Goal: Task Accomplishment & Management: Complete application form

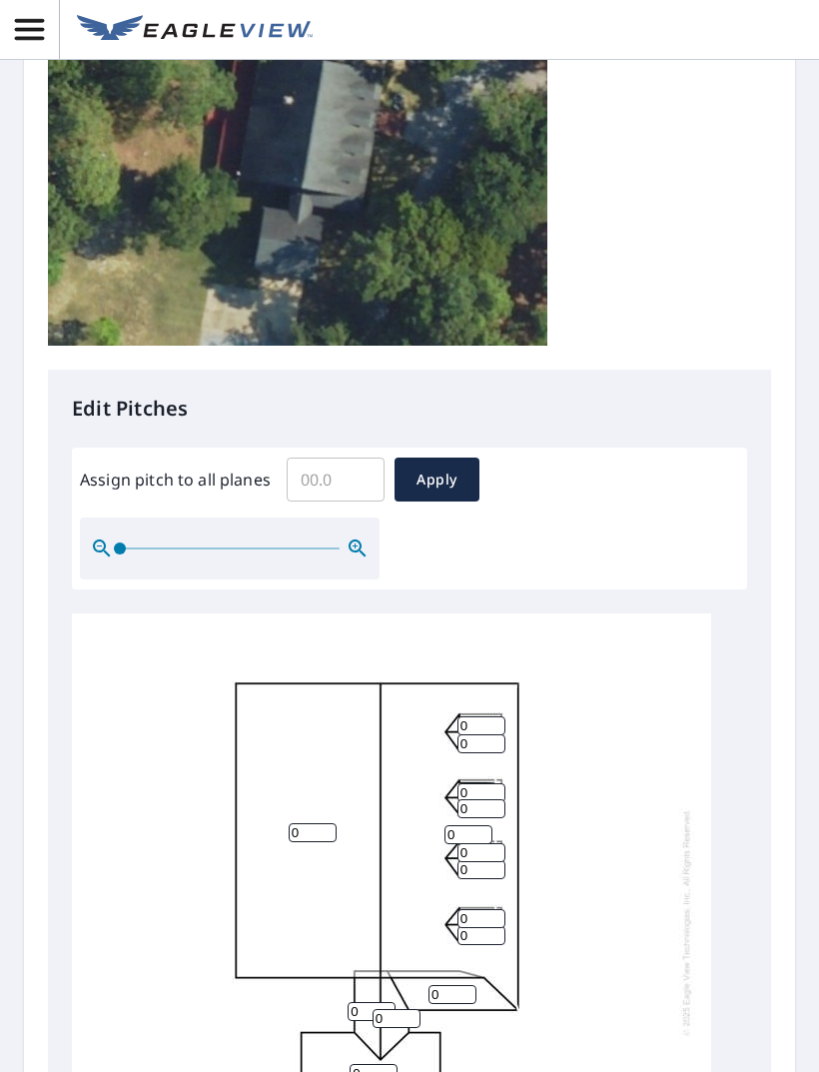
scroll to position [5, 0]
click at [301, 823] on input "0" at bounding box center [313, 832] width 48 height 19
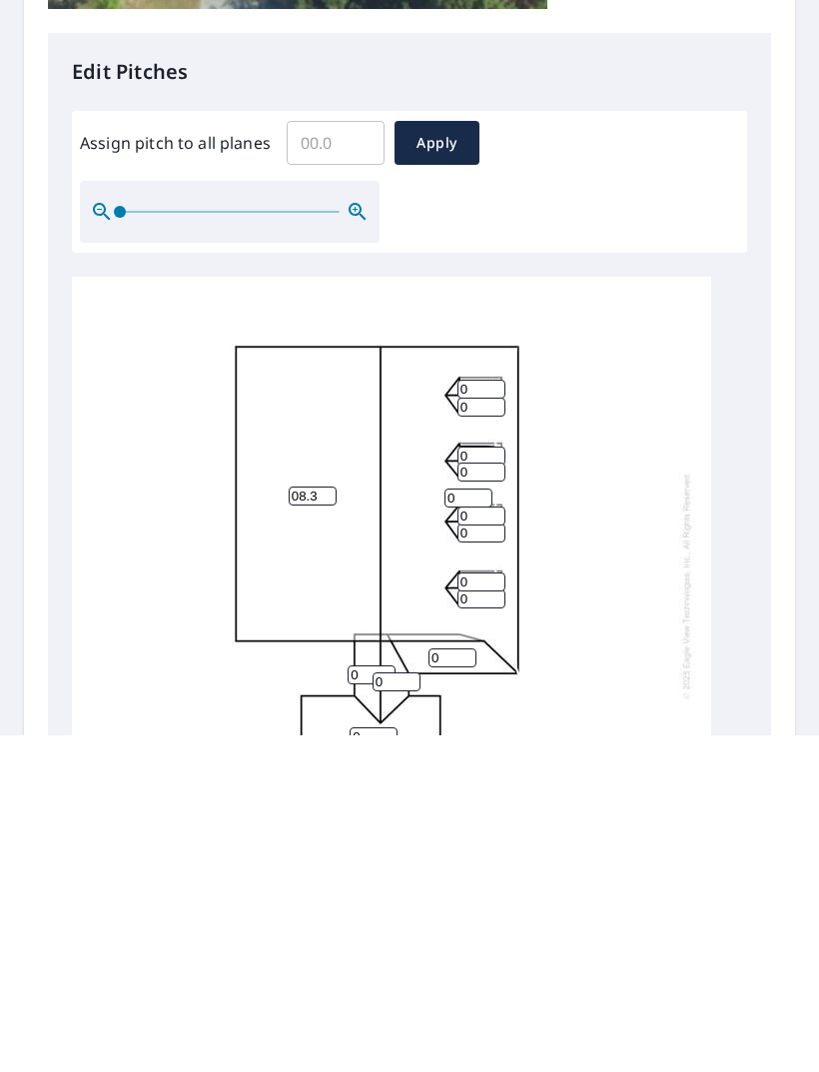
type input "08.3"
click at [453, 985] on input "0" at bounding box center [453, 994] width 48 height 19
type input "05.2"
click at [348, 1002] on input "0" at bounding box center [372, 1011] width 48 height 19
type input "7.9"
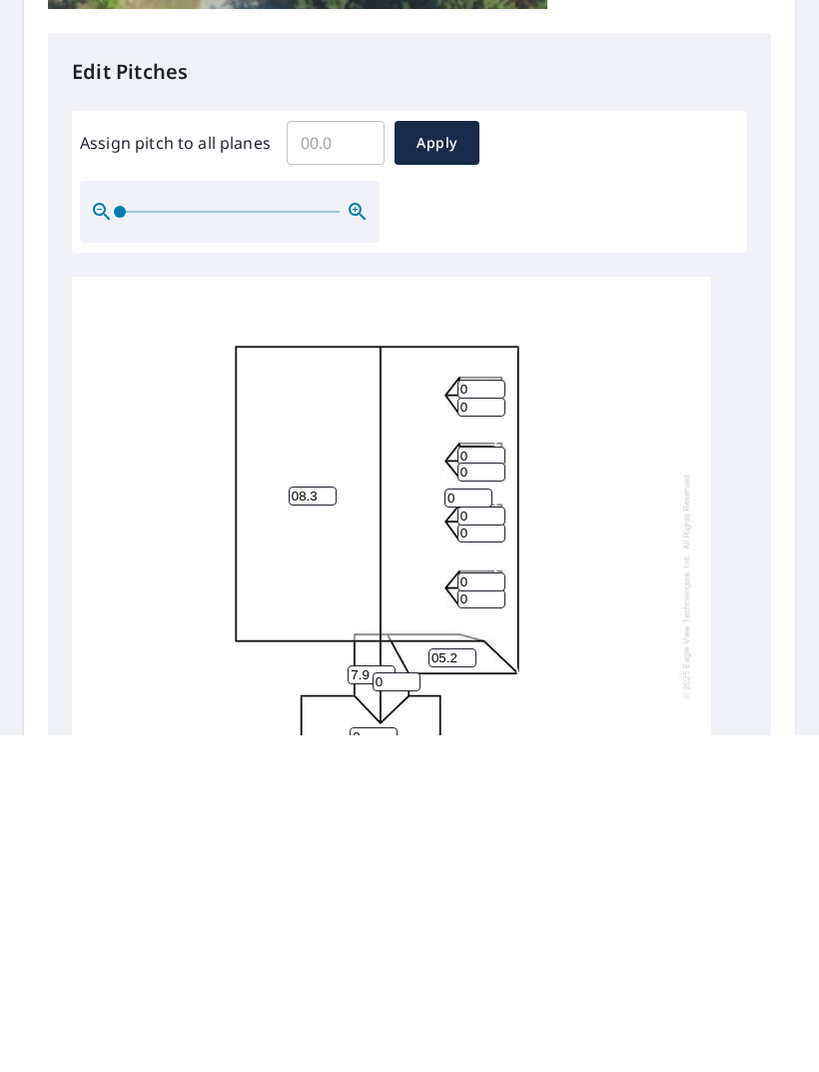
click at [402, 1009] on input "0" at bounding box center [397, 1018] width 48 height 19
type input "08.3"
click at [375, 1064] on input "0" at bounding box center [374, 1073] width 48 height 19
type input "08.3"
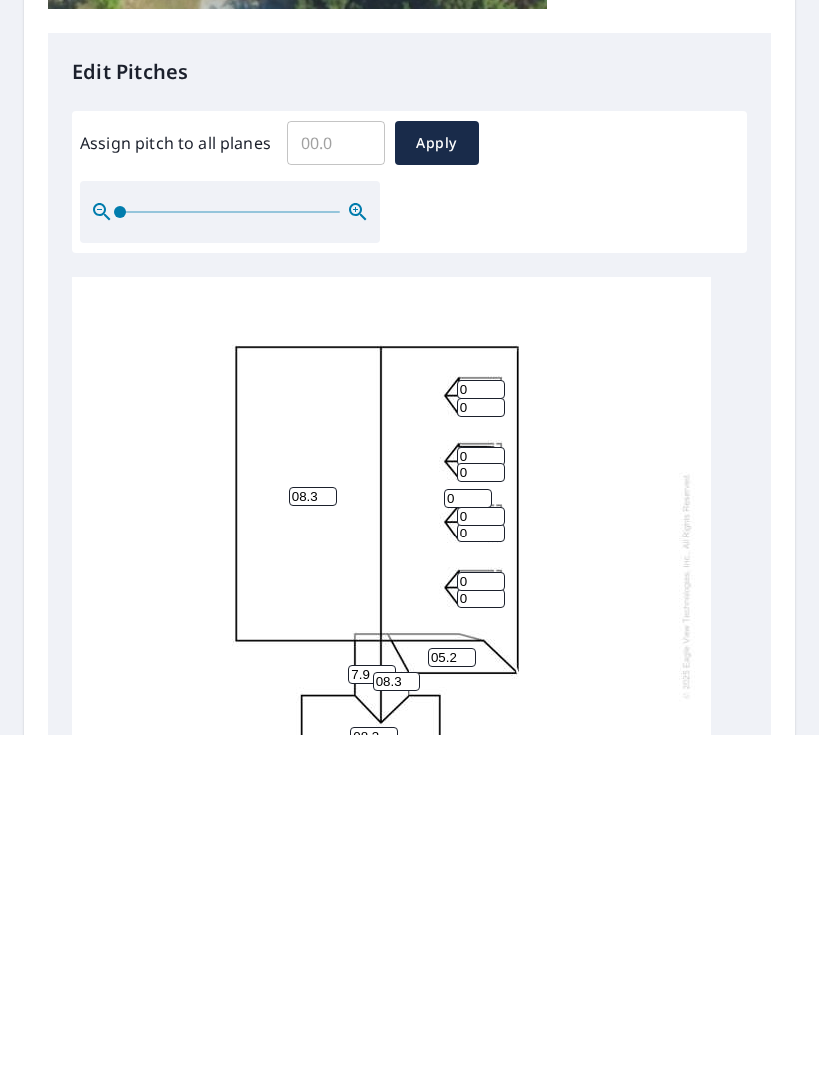
type input "08.3"
click at [488, 926] on input "0" at bounding box center [482, 935] width 48 height 19
type input "010"
click at [485, 909] on input "0" at bounding box center [482, 918] width 48 height 19
type input "10"
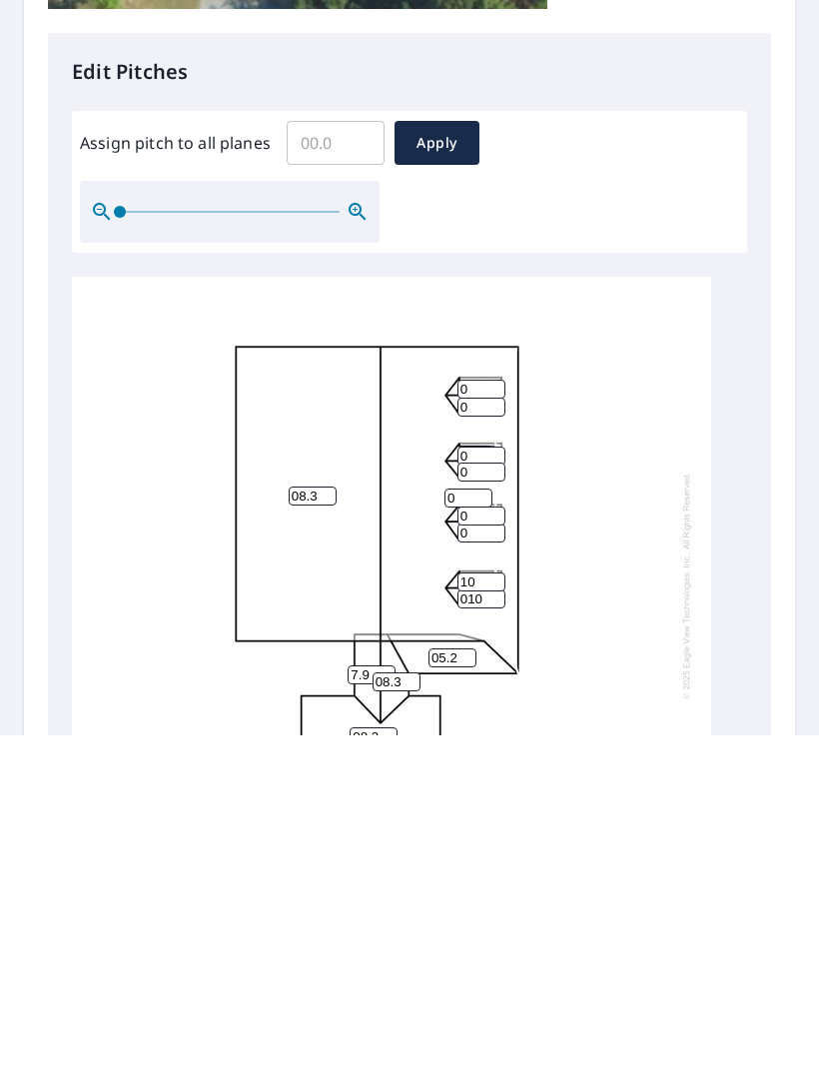
click at [469, 860] on input "0" at bounding box center [482, 869] width 48 height 19
type input "010"
click at [469, 843] on input "0" at bounding box center [482, 852] width 48 height 19
type input "010"
click at [464, 825] on input "0" at bounding box center [469, 834] width 48 height 19
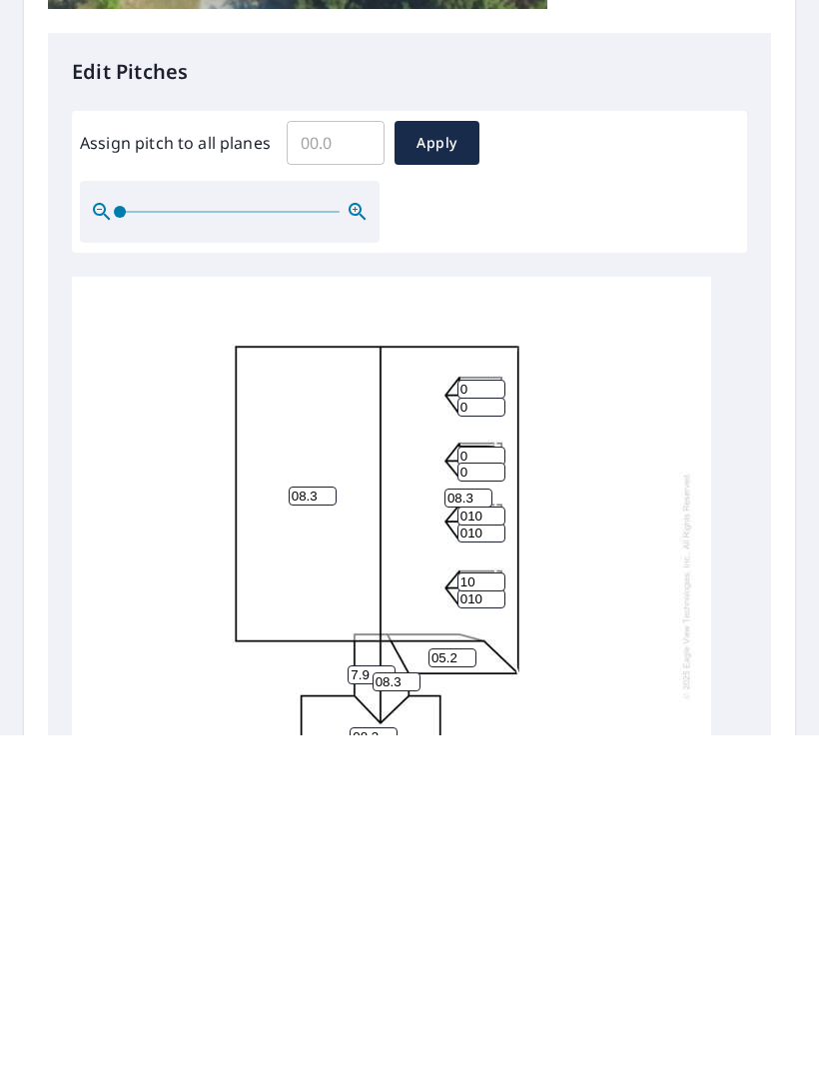
type input "08.3"
click at [485, 799] on input "0" at bounding box center [482, 808] width 48 height 19
type input "010"
click at [488, 783] on input "0" at bounding box center [482, 792] width 48 height 19
type input "010"
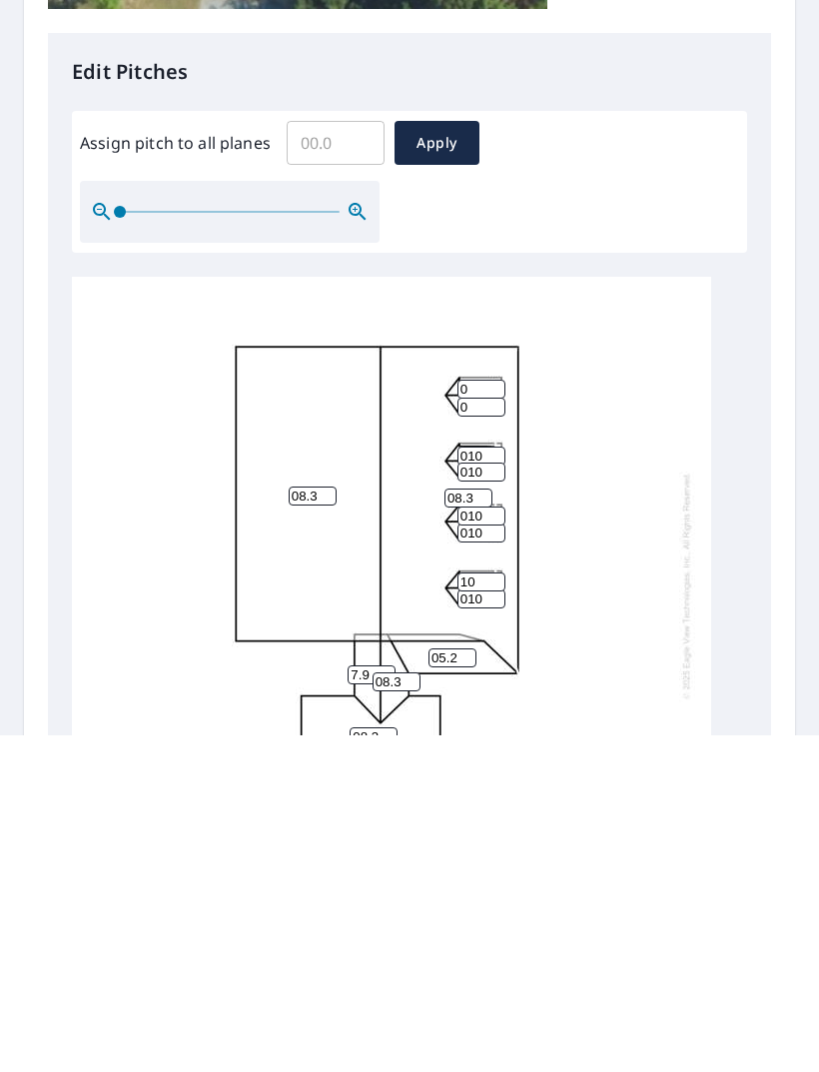
click at [486, 734] on input "0" at bounding box center [482, 743] width 48 height 19
type input "010"
click at [489, 716] on input "0" at bounding box center [482, 725] width 48 height 19
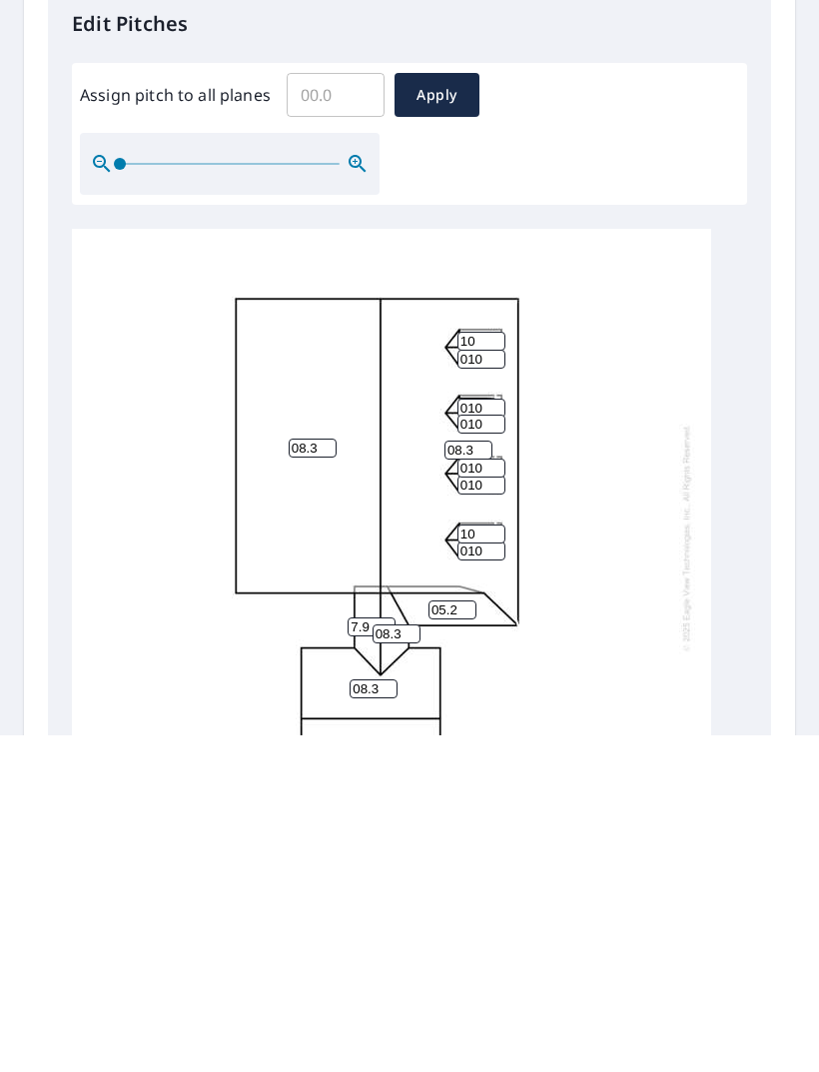
scroll to position [523, 0]
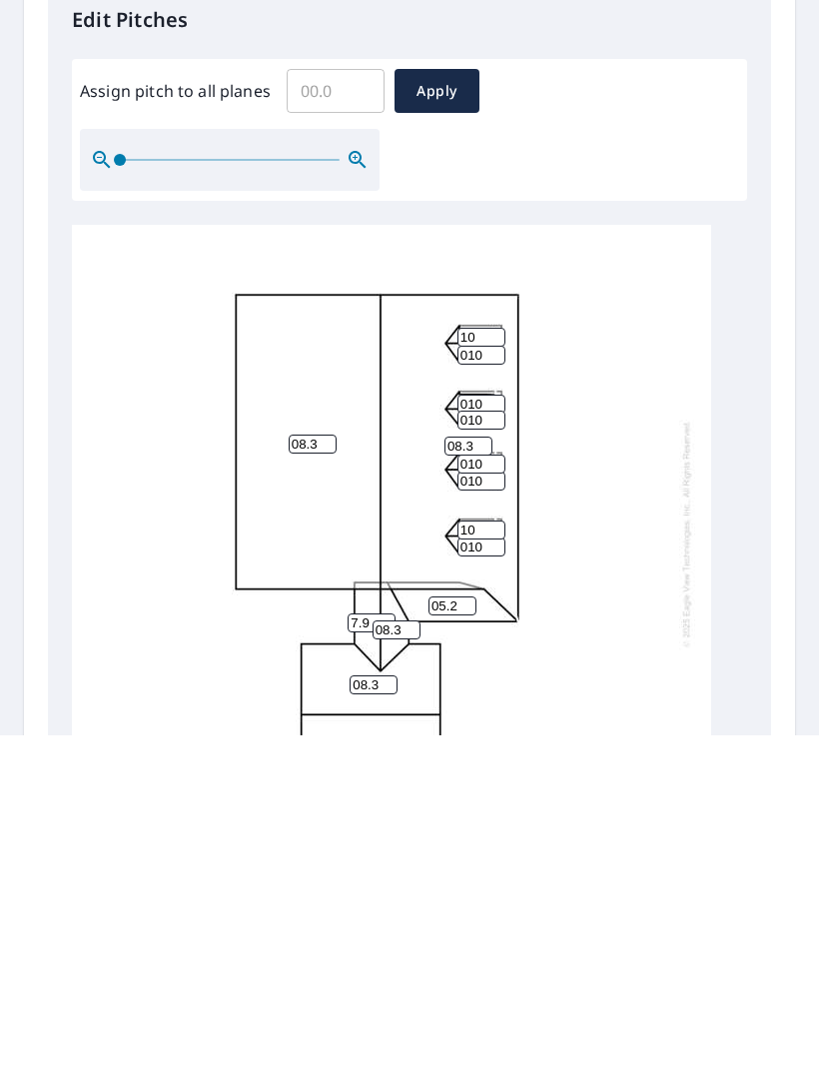
type input "10"
click at [437, 416] on span "Apply" at bounding box center [437, 428] width 53 height 25
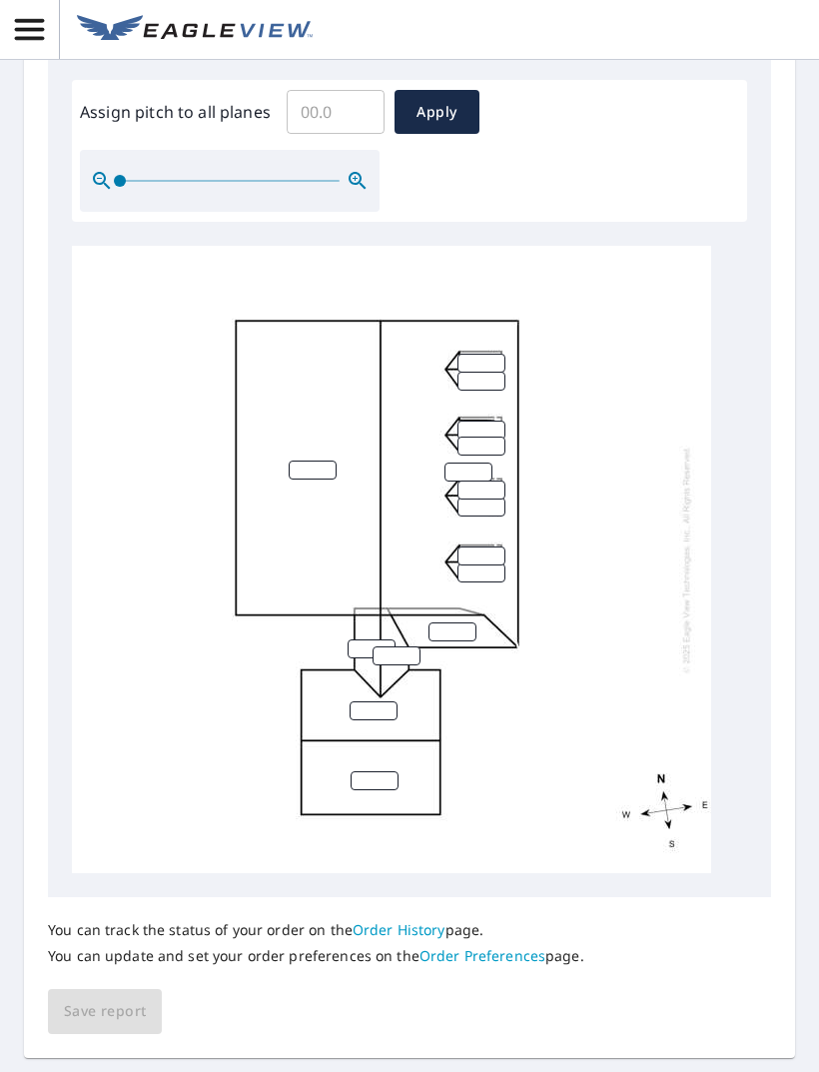
scroll to position [839, 0]
click at [131, 933] on div "You can track the status of your order on the Order History page. You can updat…" at bounding box center [409, 965] width 723 height 137
